Goal: Task Accomplishment & Management: Manage account settings

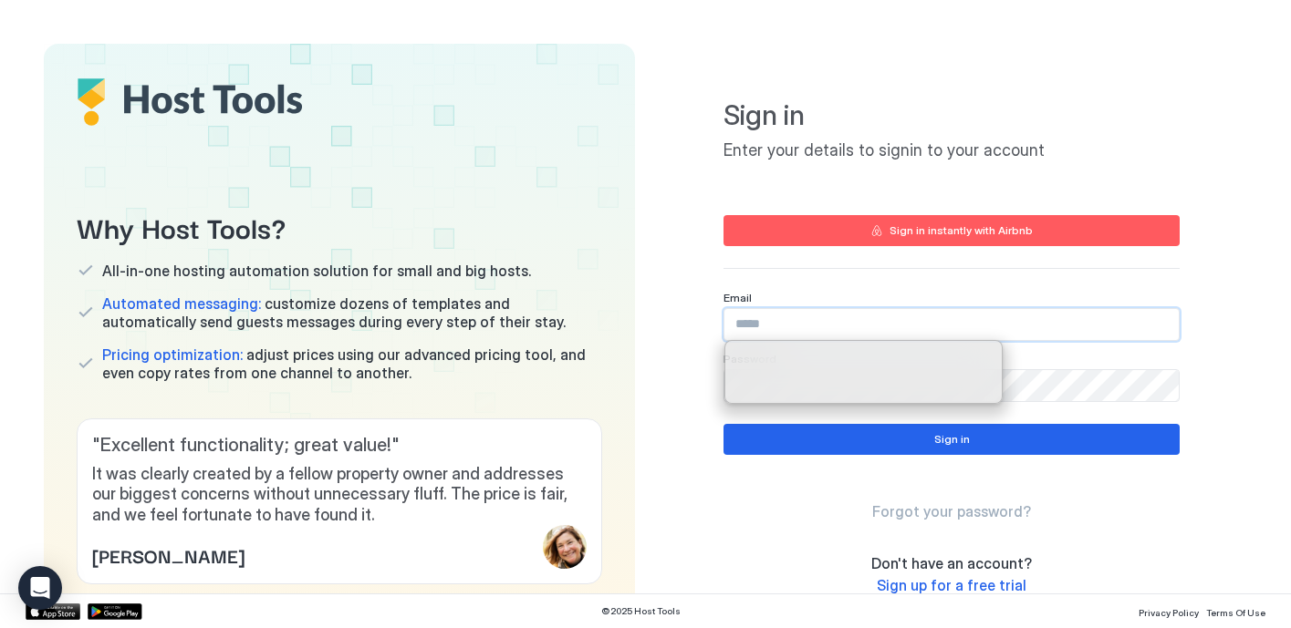
type input "**********"
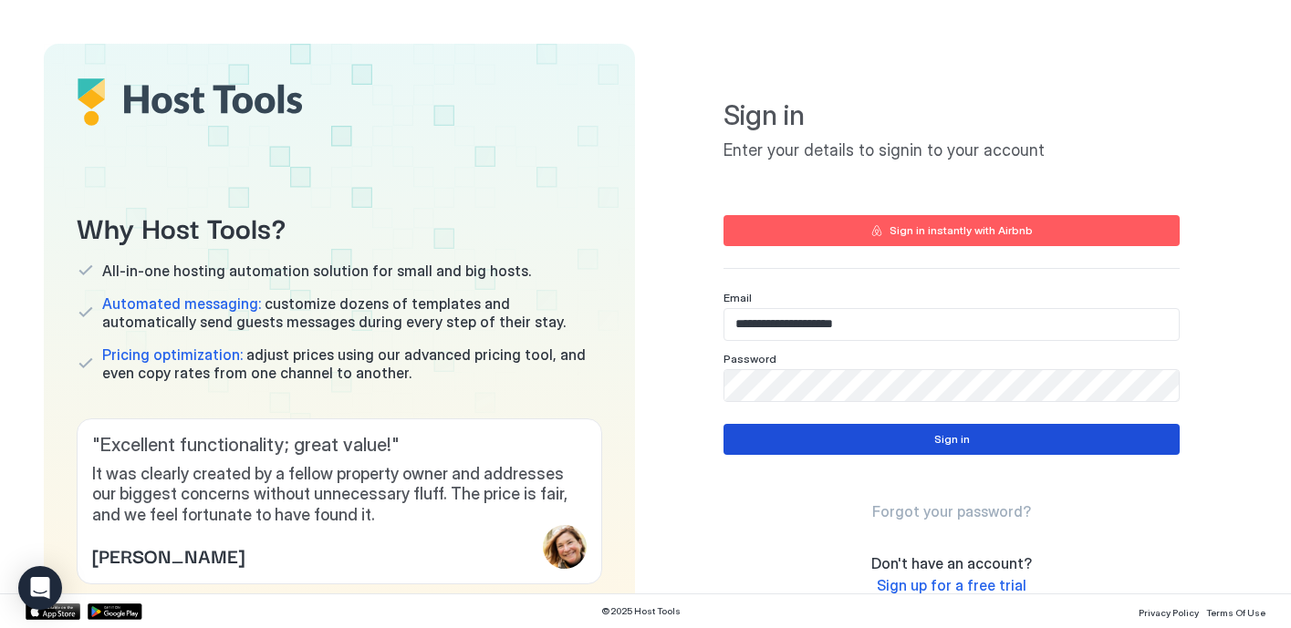
click at [1119, 439] on button "Sign in" at bounding box center [951, 439] width 456 height 31
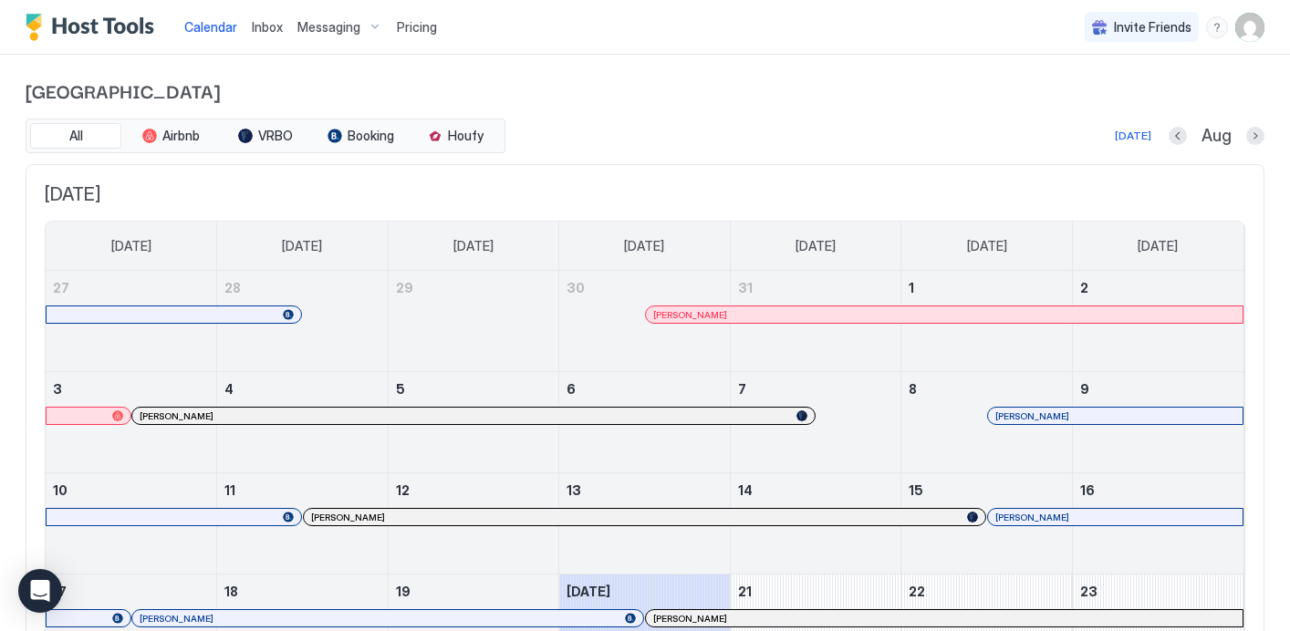
click at [412, 31] on span "Pricing" at bounding box center [417, 27] width 40 height 16
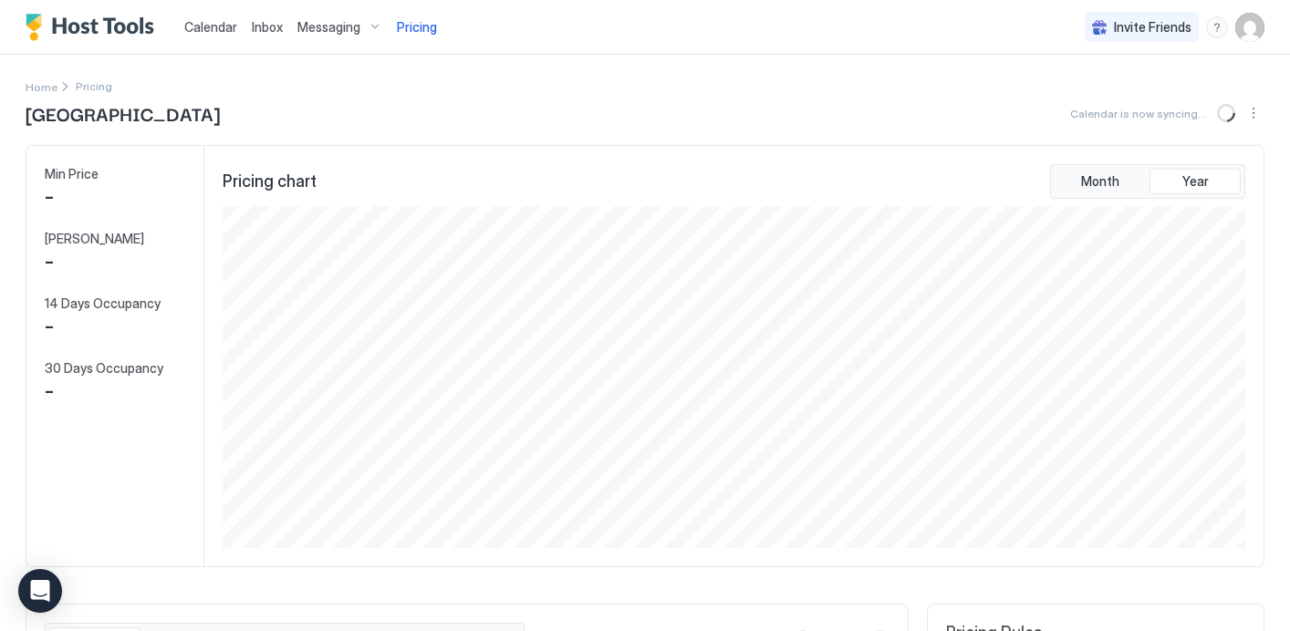
scroll to position [342, 1026]
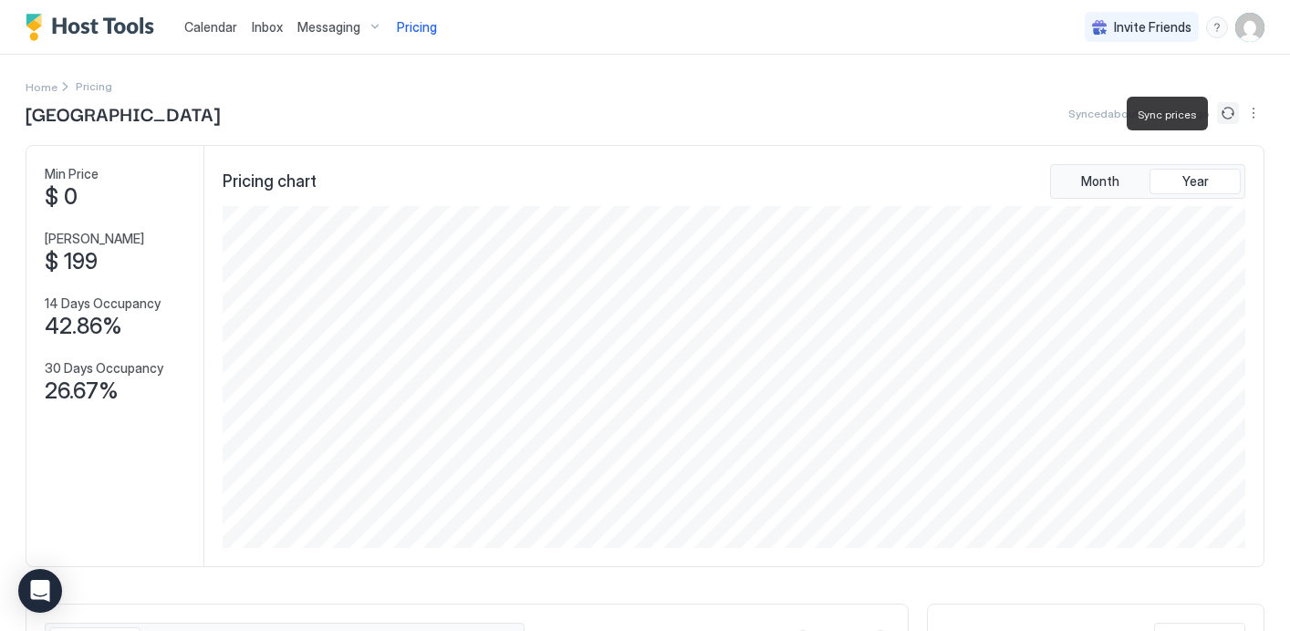
click at [1227, 114] on button "Sync prices" at bounding box center [1228, 113] width 22 height 22
click at [1238, 109] on button "Sync prices" at bounding box center [1228, 113] width 22 height 22
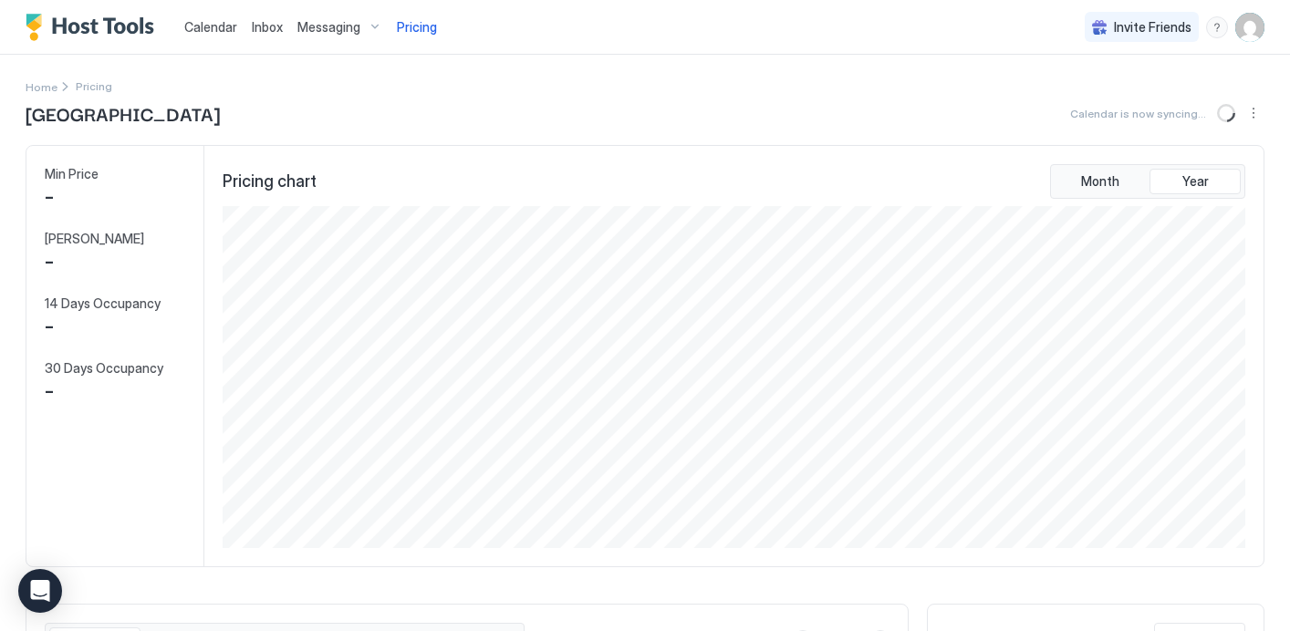
scroll to position [342, 1026]
click at [1229, 113] on button "Sync prices" at bounding box center [1228, 113] width 22 height 22
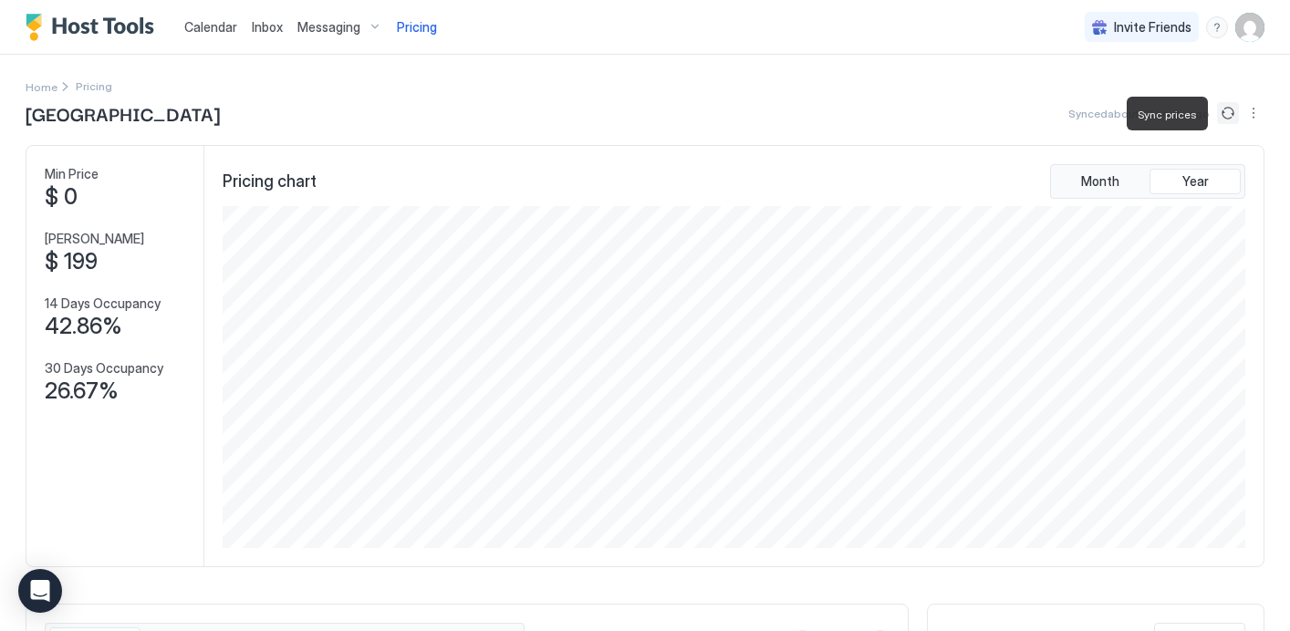
click at [1230, 113] on button "Sync prices" at bounding box center [1228, 113] width 22 height 22
click at [1240, 41] on img "User profile" at bounding box center [1249, 27] width 29 height 29
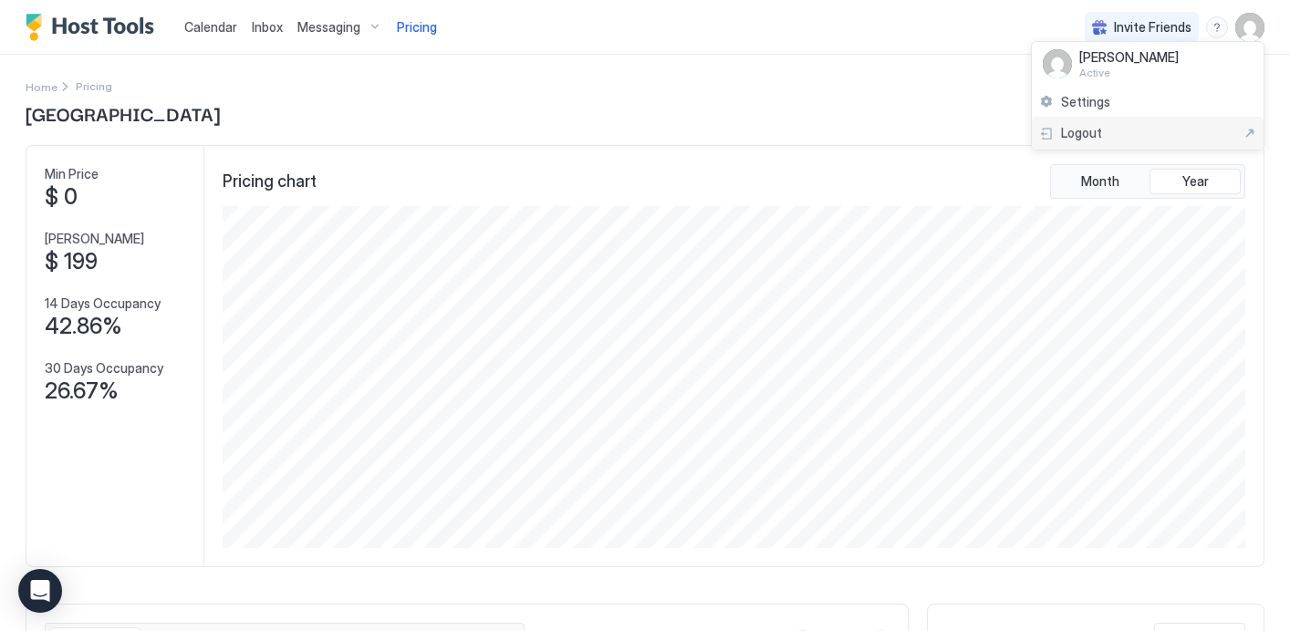
click at [1086, 128] on span "Logout" at bounding box center [1081, 133] width 41 height 16
